Goal: Information Seeking & Learning: Learn about a topic

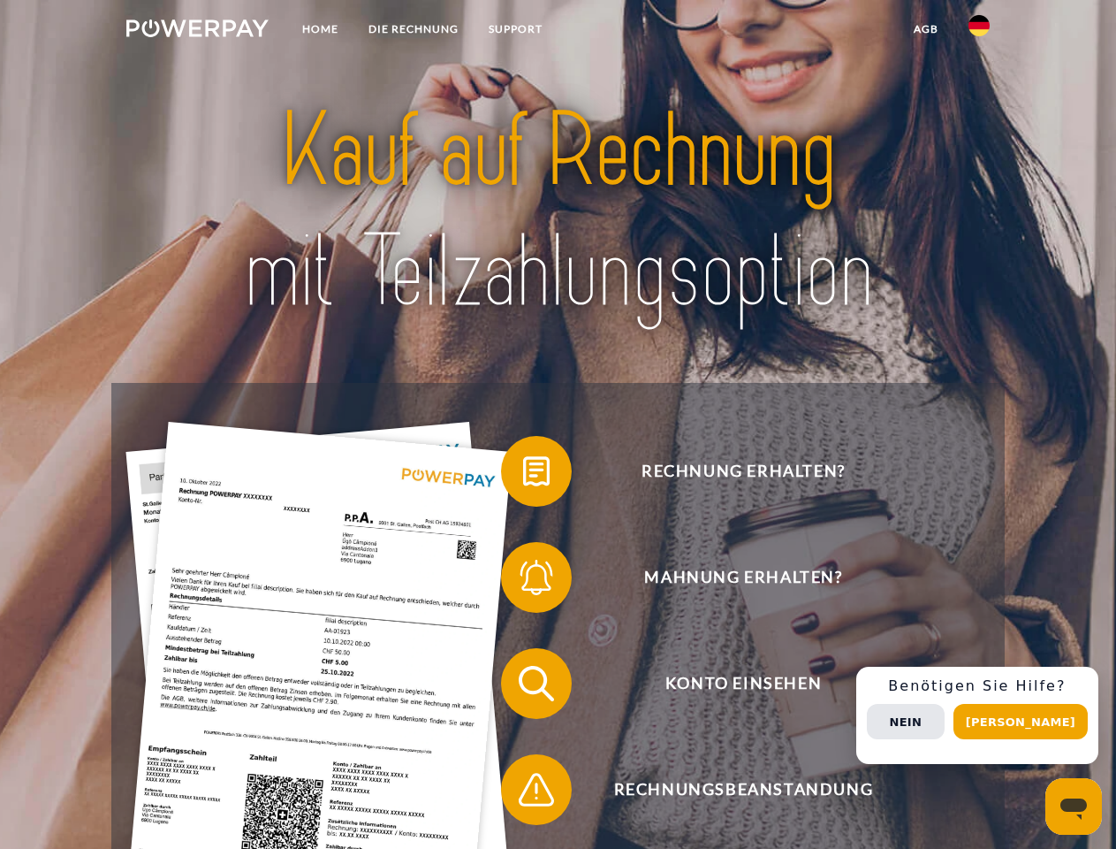
click at [197, 31] on img at bounding box center [197, 28] width 142 height 18
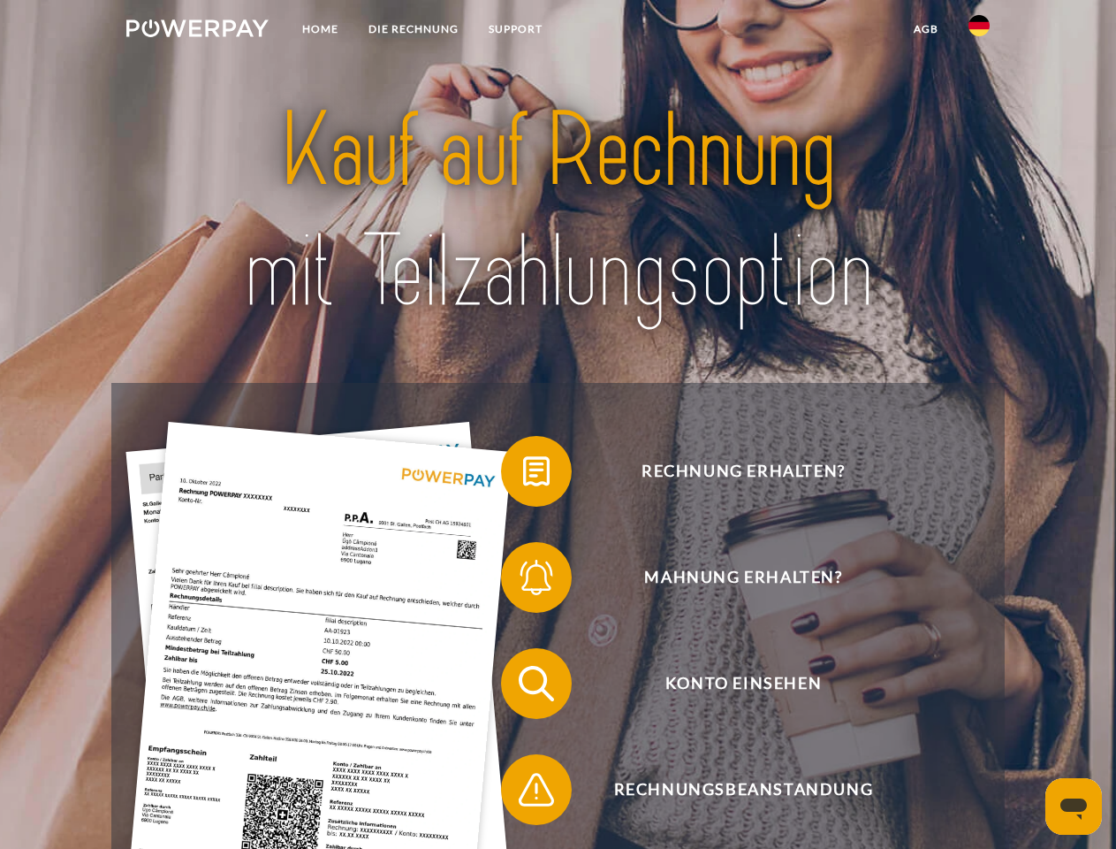
click at [979, 31] on img at bounding box center [979, 25] width 21 height 21
click at [925, 29] on link "agb" at bounding box center [926, 29] width 55 height 32
click at [523, 475] on span at bounding box center [510, 471] width 88 height 88
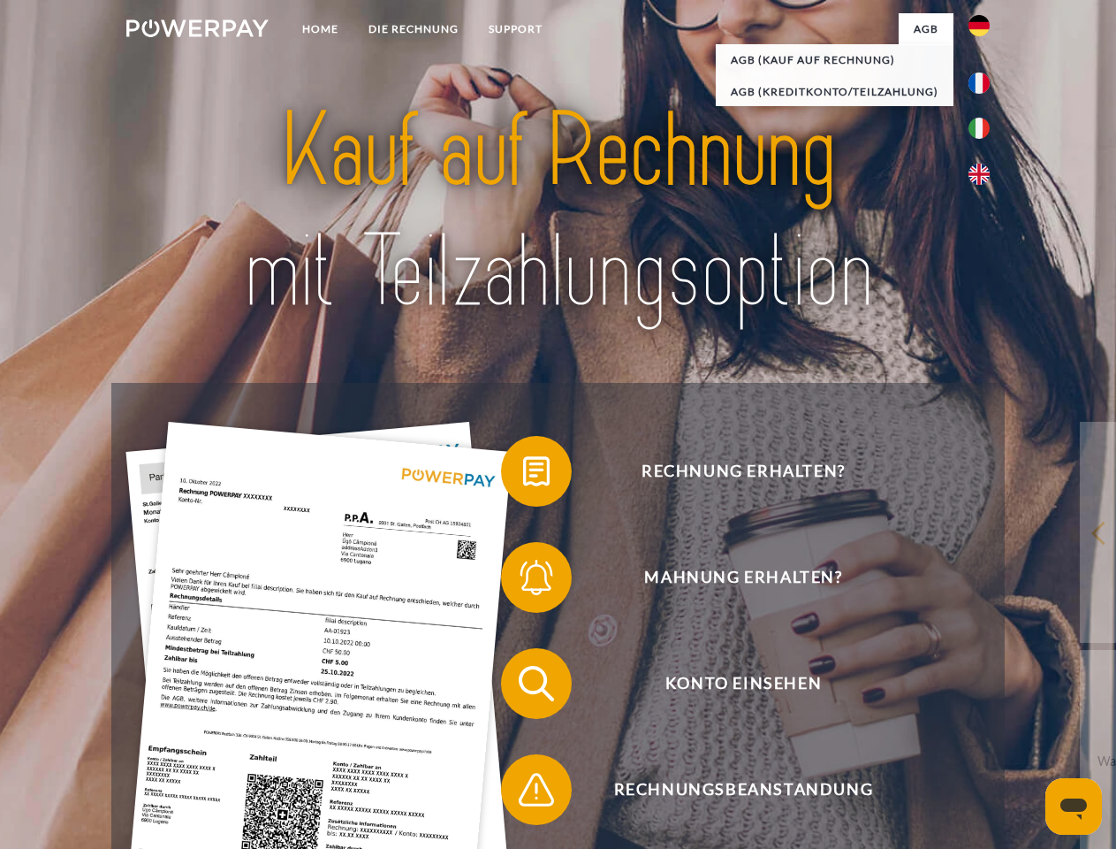
click at [523, 581] on span at bounding box center [510, 577] width 88 height 88
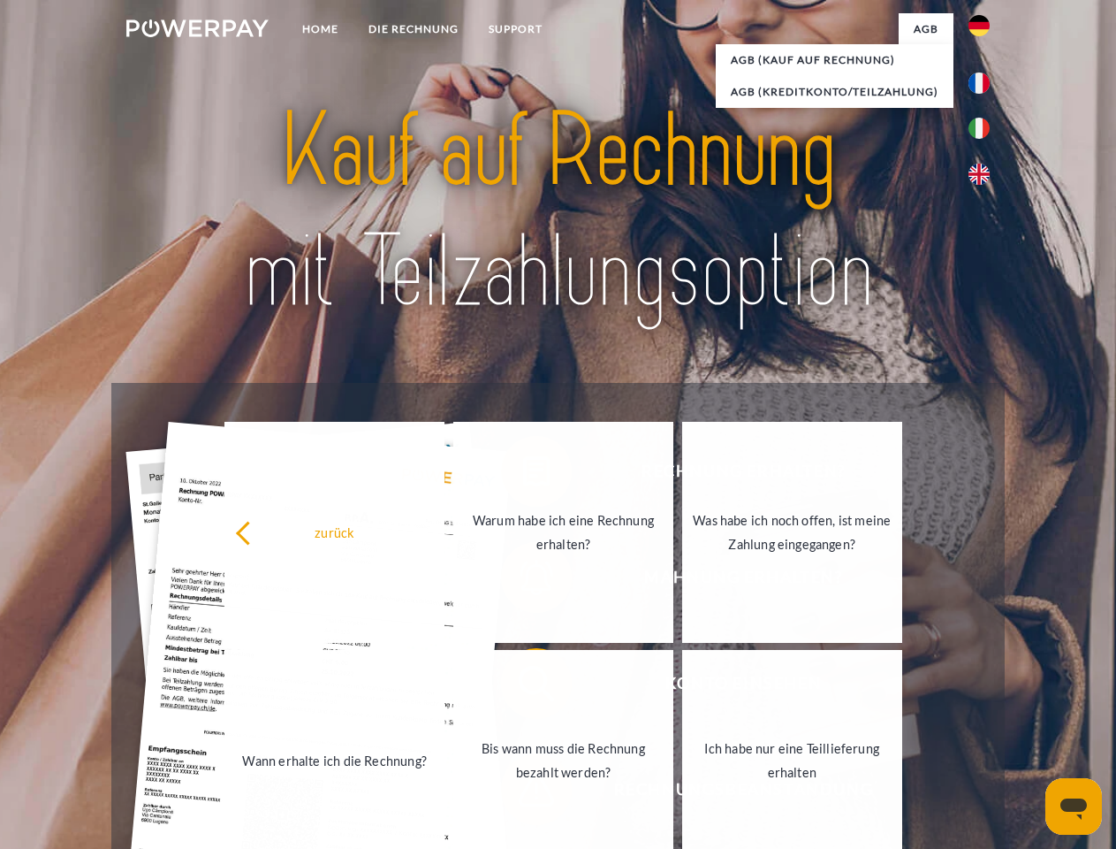
click at [523, 687] on link "Bis wann muss die Rechnung bezahlt werden?" at bounding box center [563, 760] width 220 height 221
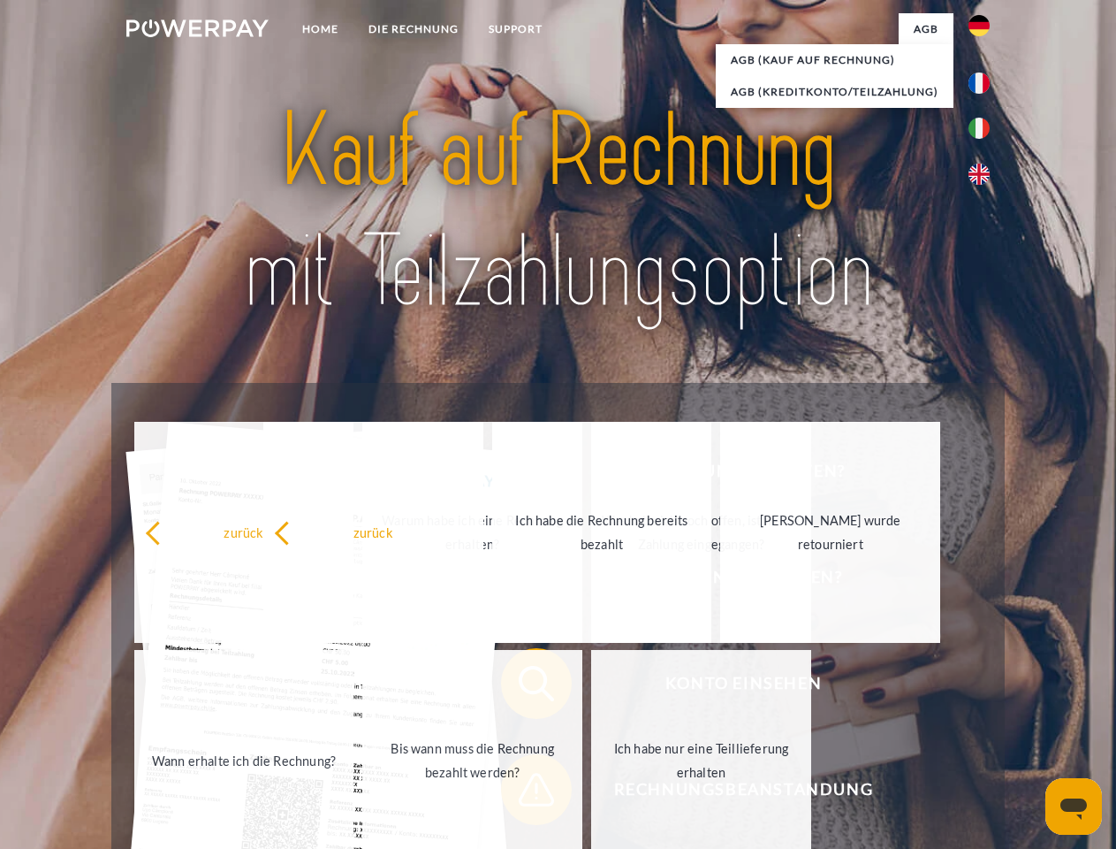
click at [523, 793] on div "zurück Warum habe ich eine Rechnung erhalten? Was habe ich noch offen, ist mein…" at bounding box center [474, 646] width 714 height 456
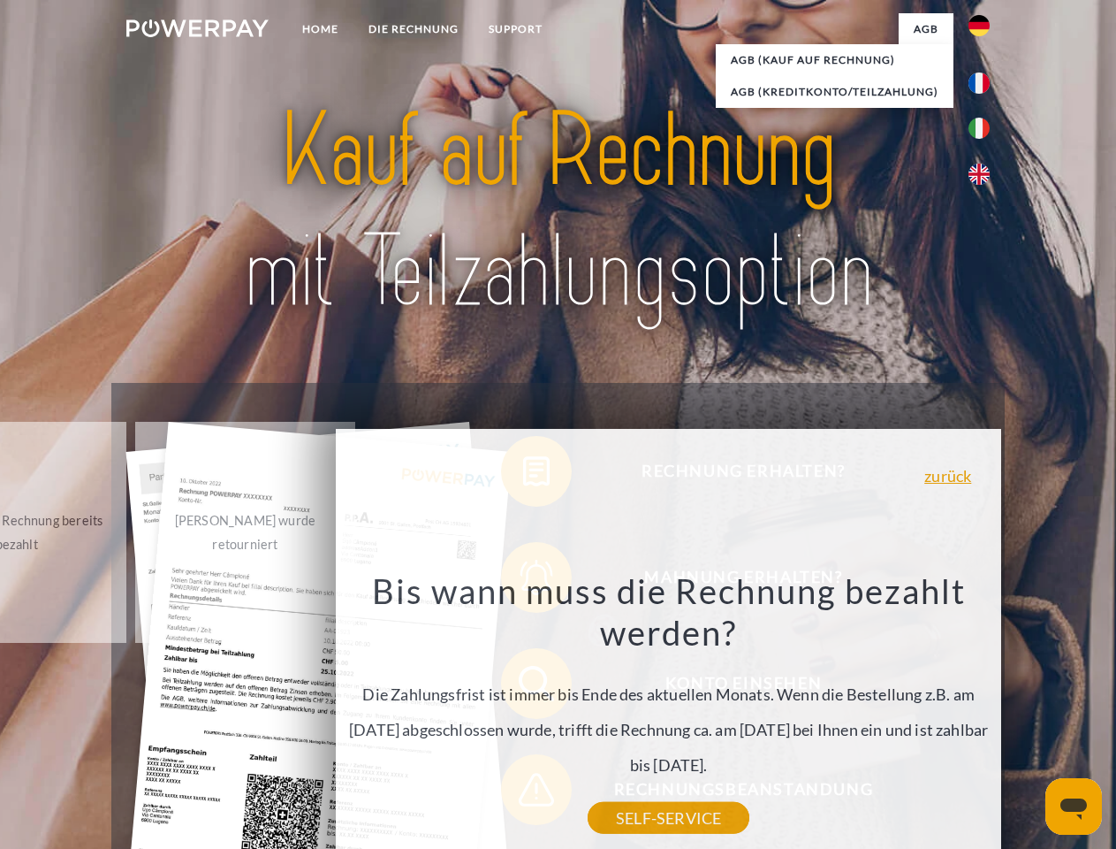
click at [984, 715] on div "Rechnung erhalten? Mahnung erhalten? Konto einsehen" at bounding box center [557, 736] width 893 height 707
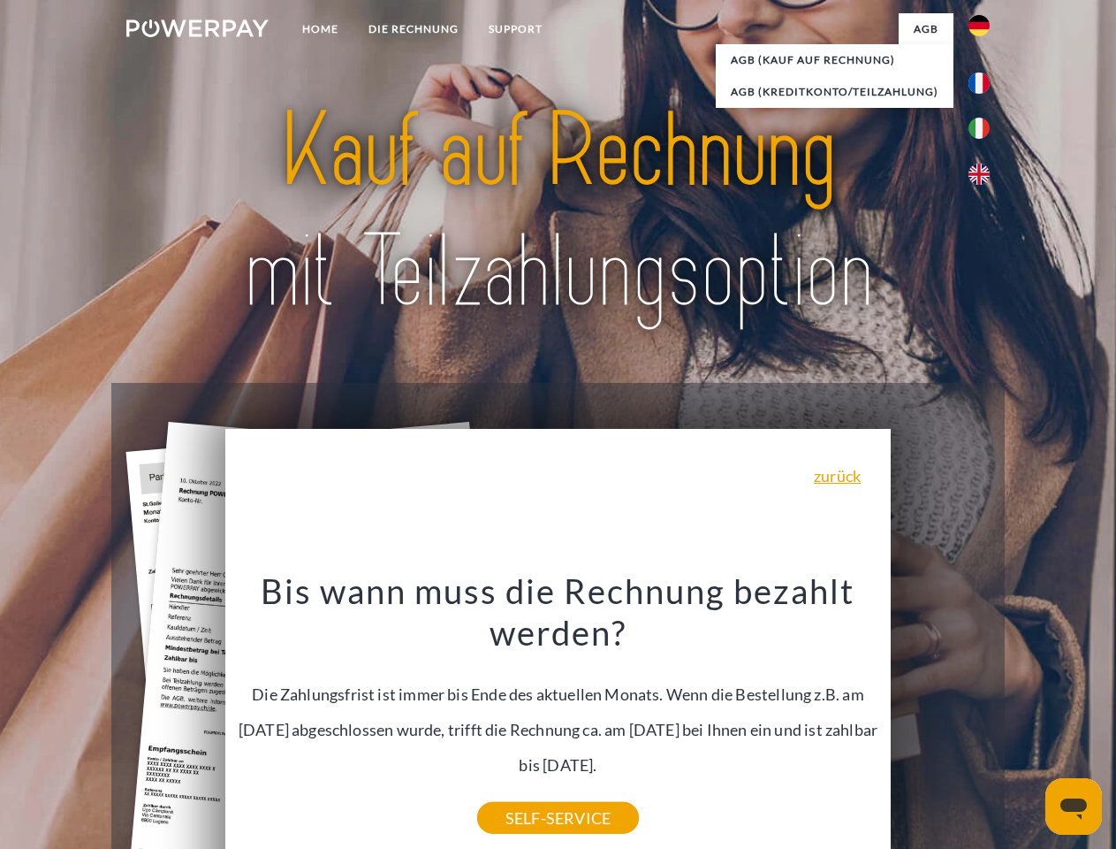
click at [940, 719] on span "Konto einsehen" at bounding box center [743, 683] width 433 height 71
click at [1027, 721] on header "Home DIE RECHNUNG SUPPORT" at bounding box center [558, 610] width 1116 height 1221
